Goal: Check status: Check status

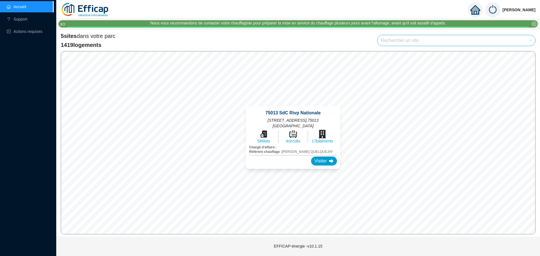
click at [294, 103] on div "75013 SdC Rivp Nationale 123-131 Bis rue Nationale, 135-149 rue Nationale , 750…" at bounding box center [293, 138] width 108 height 76
click at [324, 164] on div "Visiter" at bounding box center [324, 161] width 26 height 9
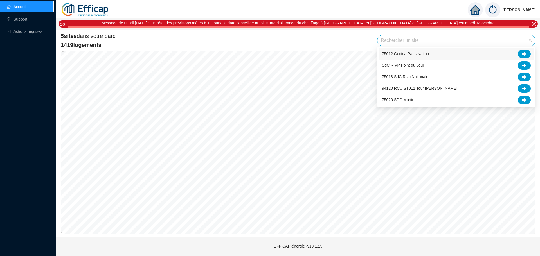
click at [409, 45] on input "search" at bounding box center [454, 40] width 146 height 11
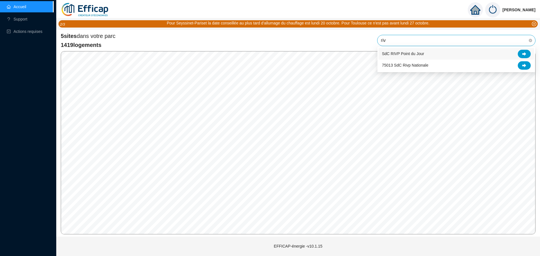
type input "rivp"
click at [411, 54] on span "SdC RIVP Point du Jour" at bounding box center [403, 54] width 42 height 6
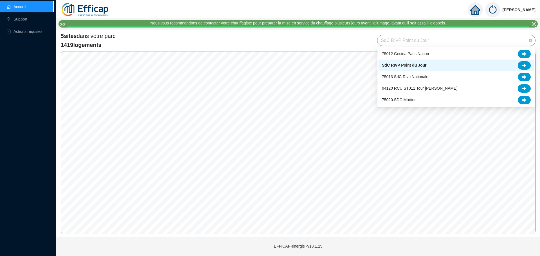
click at [450, 42] on span "SdC RIVP Point du Jour" at bounding box center [456, 40] width 151 height 11
click at [525, 66] on icon at bounding box center [525, 66] width 4 height 4
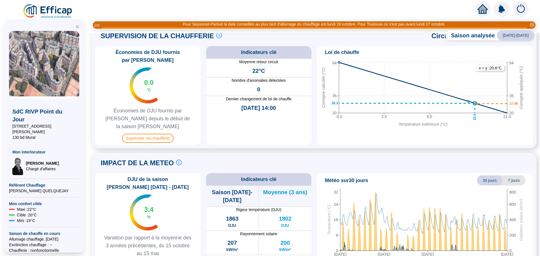
scroll to position [279, 0]
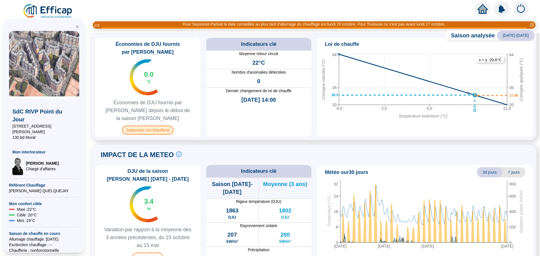
click at [150, 126] on span "Superviser ma chaufferie" at bounding box center [148, 130] width 52 height 9
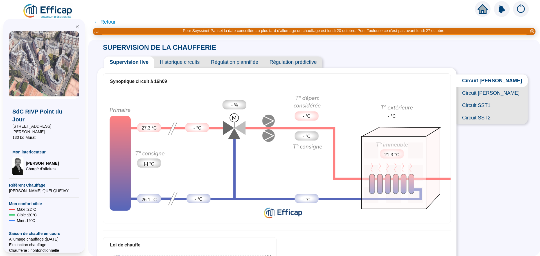
click at [505, 99] on span "Circuit [PERSON_NAME]" at bounding box center [492, 93] width 71 height 12
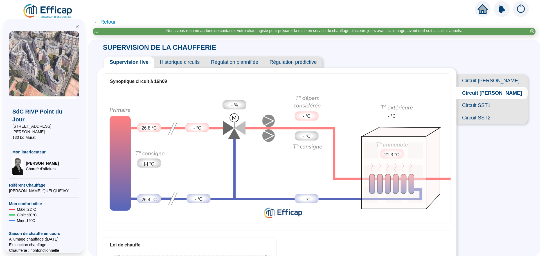
click at [184, 64] on span "Historique circuits" at bounding box center [179, 62] width 51 height 11
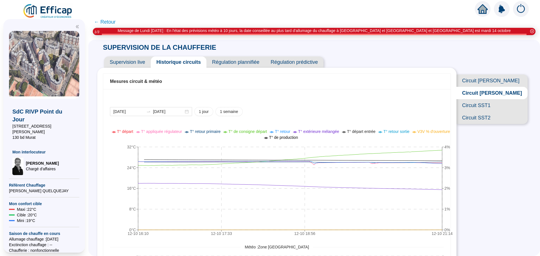
click at [496, 112] on span "Circuit SST1" at bounding box center [492, 105] width 71 height 12
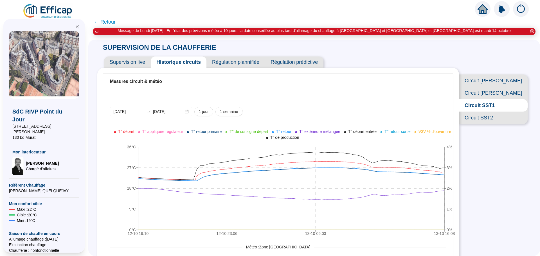
click at [501, 124] on span "Circuit SST2" at bounding box center [493, 118] width 69 height 12
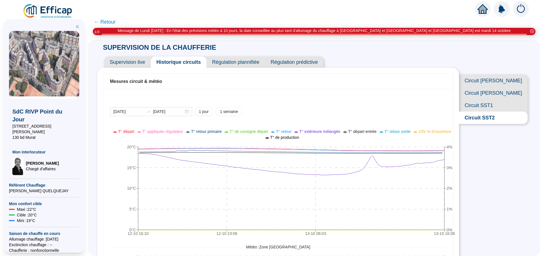
click at [503, 112] on span "Circuit SST1" at bounding box center [493, 105] width 69 height 12
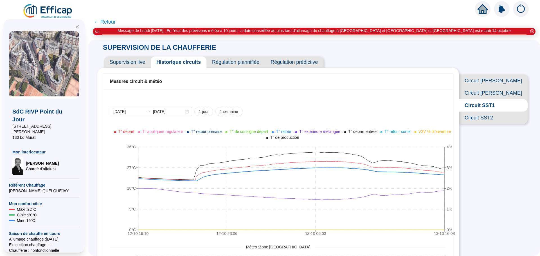
click at [502, 124] on span "Circuit SST2" at bounding box center [493, 118] width 69 height 12
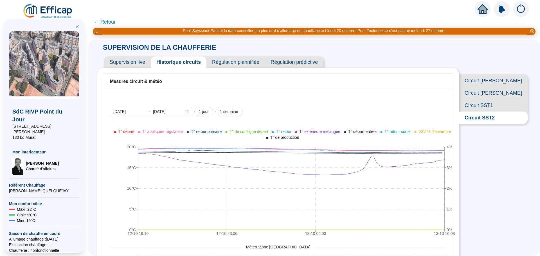
click at [498, 112] on span "Circuit SST1" at bounding box center [493, 105] width 69 height 12
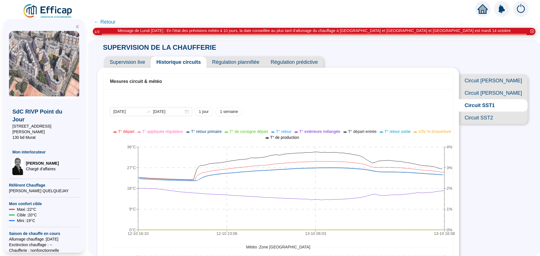
click at [499, 97] on span "Circuit [PERSON_NAME]" at bounding box center [493, 93] width 69 height 12
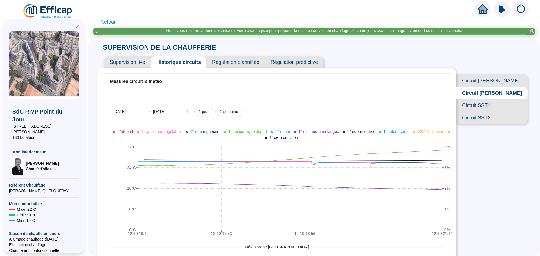
click at [501, 82] on span "Circuit [PERSON_NAME]" at bounding box center [492, 81] width 71 height 12
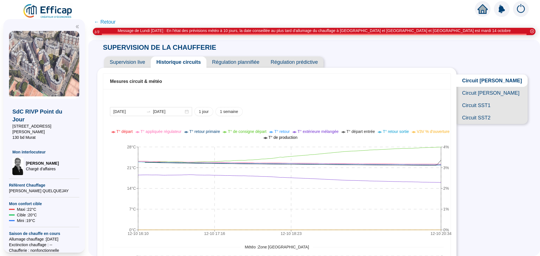
click at [494, 94] on span "Circuit [PERSON_NAME]" at bounding box center [492, 93] width 71 height 12
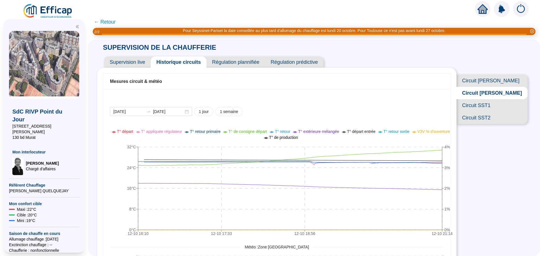
click at [503, 112] on span "Circuit SST1" at bounding box center [492, 105] width 71 height 12
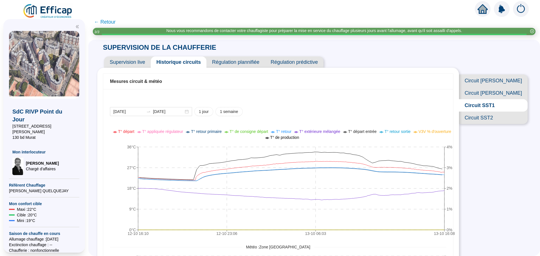
click at [507, 80] on span "Circuit [PERSON_NAME]" at bounding box center [493, 81] width 69 height 12
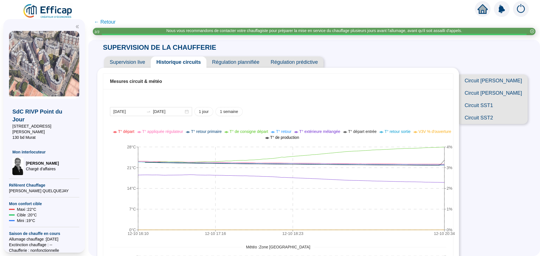
click at [507, 82] on span "Circuit [PERSON_NAME]" at bounding box center [493, 81] width 69 height 12
click at [504, 96] on span "Circuit [PERSON_NAME]" at bounding box center [492, 93] width 71 height 12
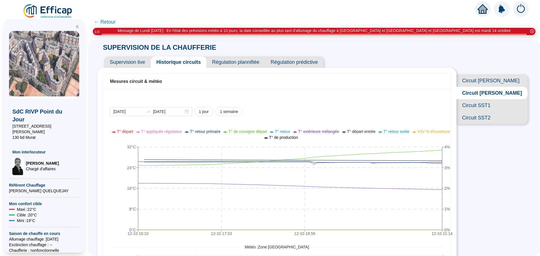
click at [504, 82] on span "Circuit [PERSON_NAME]" at bounding box center [492, 81] width 71 height 12
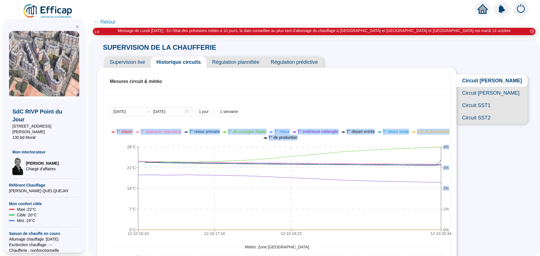
drag, startPoint x: 435, startPoint y: 141, endPoint x: 452, endPoint y: 188, distance: 49.8
click at [447, 196] on div "12-10 16:[PHONE_NUMBER]:[PHONE_NUMBER]:[PHONE_NUMBER]:34 0°C 7°C 14°C 21°C 28°C…" at bounding box center [282, 183] width 344 height 113
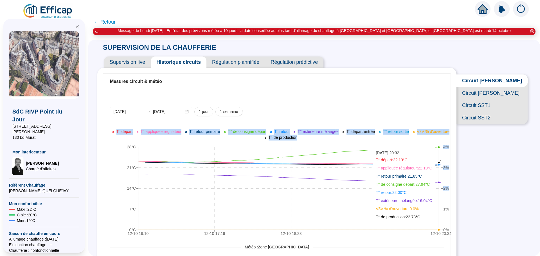
click at [444, 174] on icon "12-10 16:[PHONE_NUMBER]:[PHONE_NUMBER]:[PHONE_NUMBER]:34 0°C 7°C 14°C 21°C 28°C…" at bounding box center [282, 183] width 344 height 113
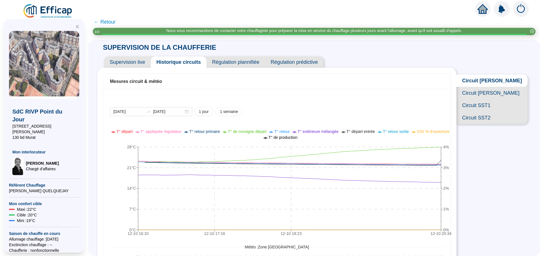
click at [502, 98] on span "Circuit [PERSON_NAME]" at bounding box center [492, 93] width 71 height 12
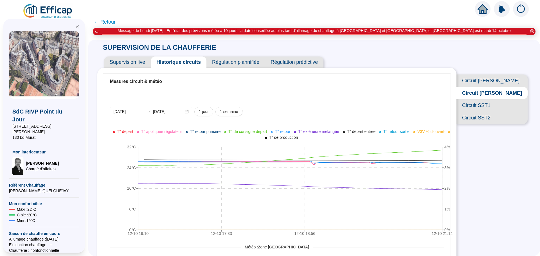
click at [499, 112] on span "Circuit SST1" at bounding box center [492, 105] width 71 height 12
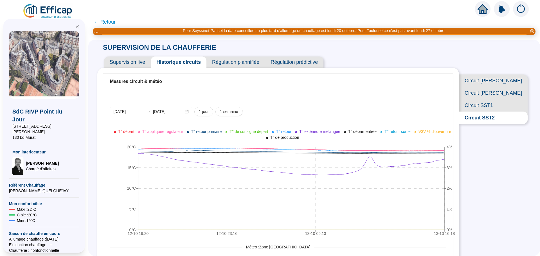
click at [504, 112] on span "Circuit SST1" at bounding box center [493, 105] width 69 height 12
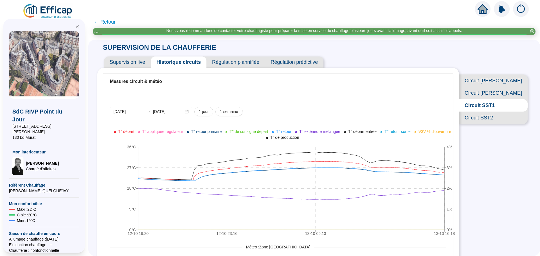
click at [510, 98] on span "Circuit [PERSON_NAME]" at bounding box center [493, 93] width 69 height 12
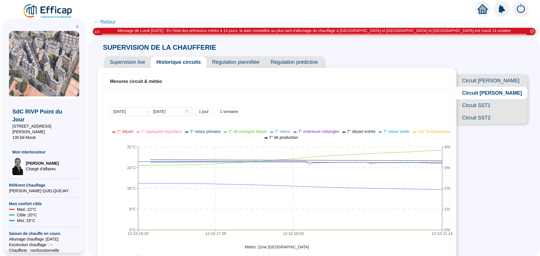
click at [499, 80] on span "Circuit [PERSON_NAME]" at bounding box center [492, 81] width 71 height 12
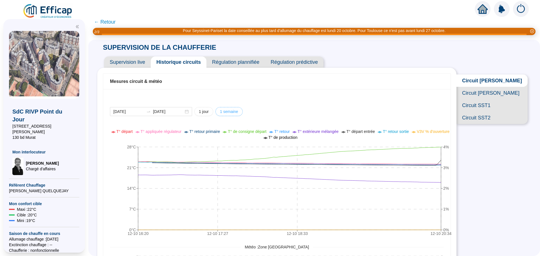
click at [231, 112] on span "1 semaine" at bounding box center [229, 112] width 18 height 6
type input "2025-10-06"
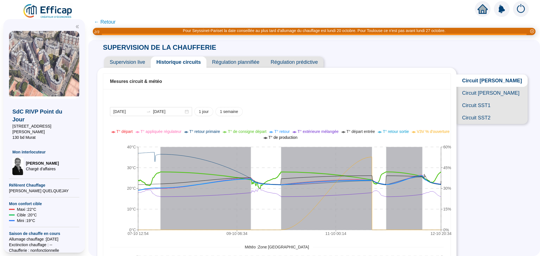
click at [144, 66] on span "Supervision live" at bounding box center [127, 62] width 47 height 11
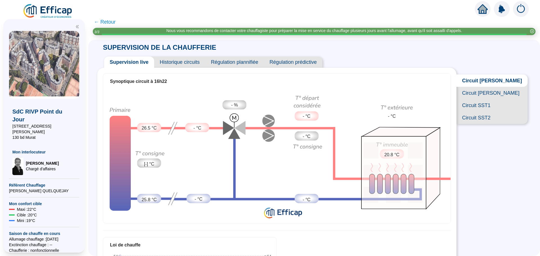
click at [179, 64] on span "Historique circuits" at bounding box center [179, 62] width 51 height 11
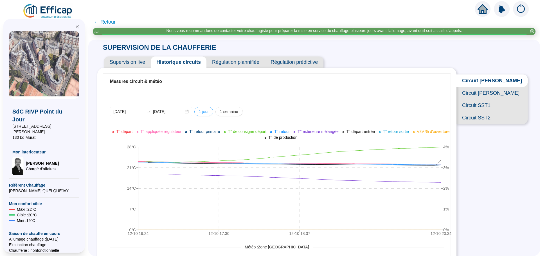
click at [205, 111] on span "1 jour" at bounding box center [204, 112] width 10 height 6
